Goal: Find specific page/section: Find specific page/section

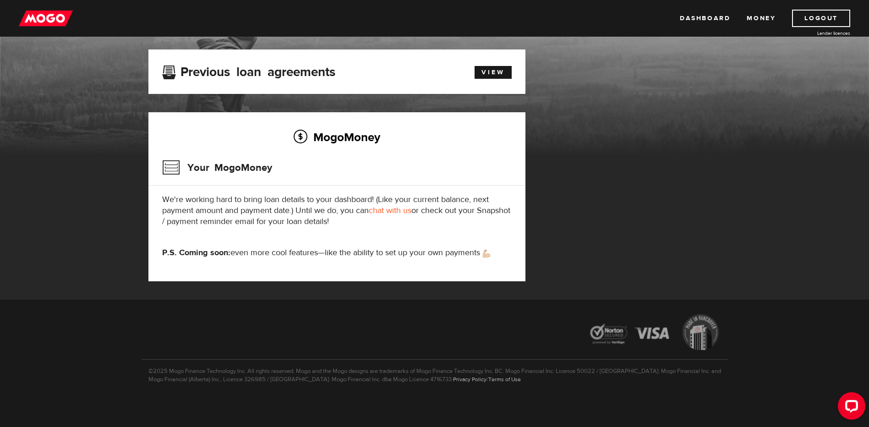
scroll to position [52, 0]
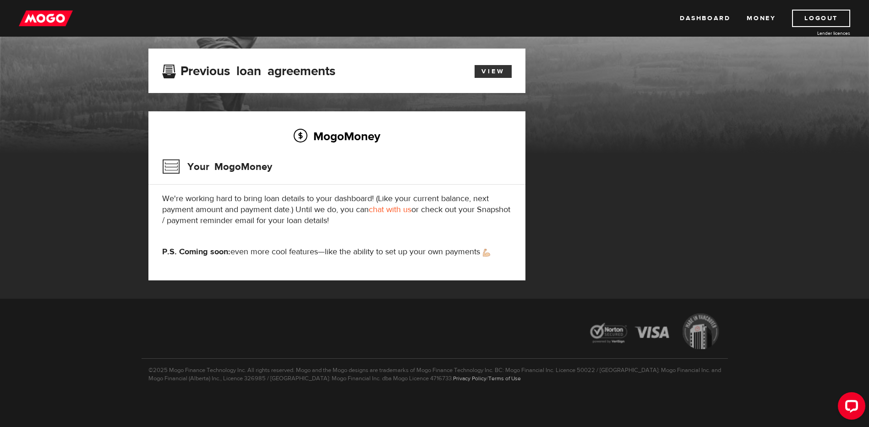
click at [494, 71] on link "View" at bounding box center [493, 71] width 37 height 13
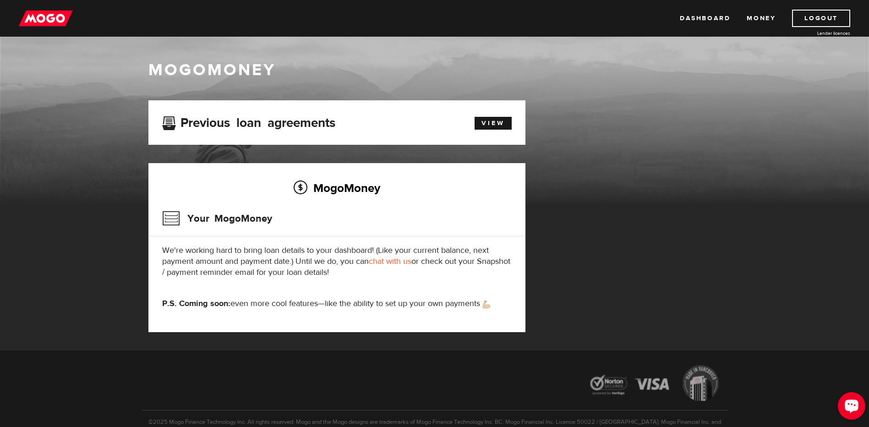
click at [847, 400] on div "Open LiveChat chat widget" at bounding box center [852, 406] width 16 height 16
